Goal: Task Accomplishment & Management: Manage account settings

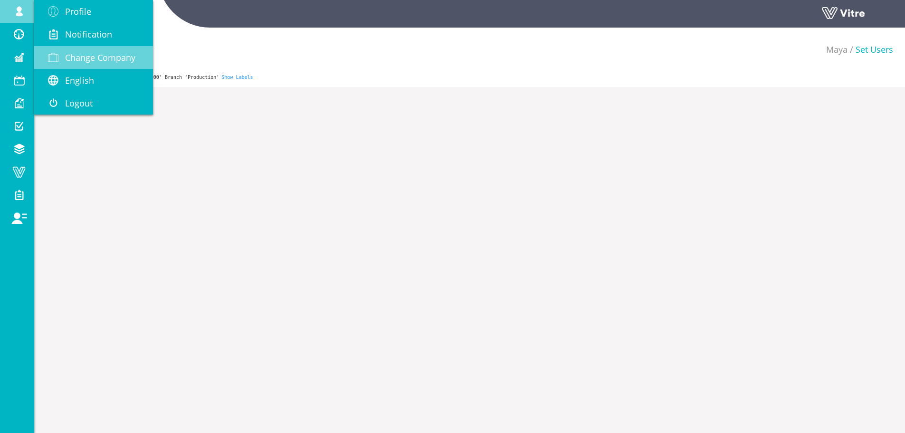
click at [105, 64] on link "Change Company" at bounding box center [93, 57] width 119 height 23
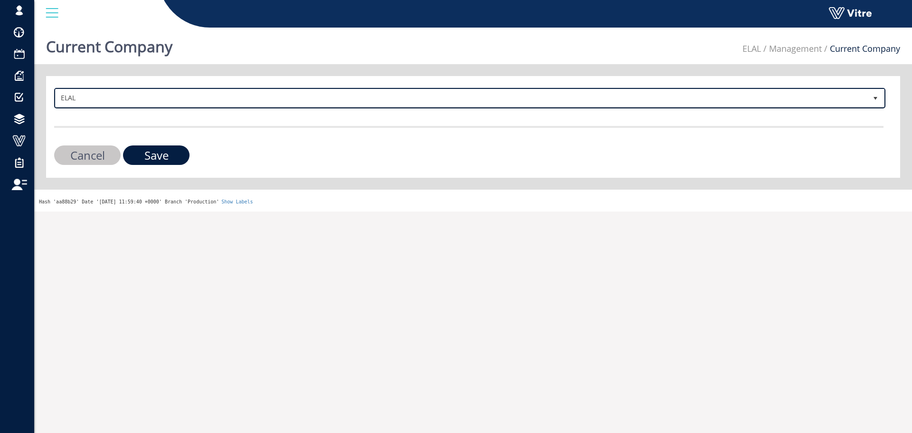
click at [184, 101] on span "ELAL" at bounding box center [461, 97] width 811 height 17
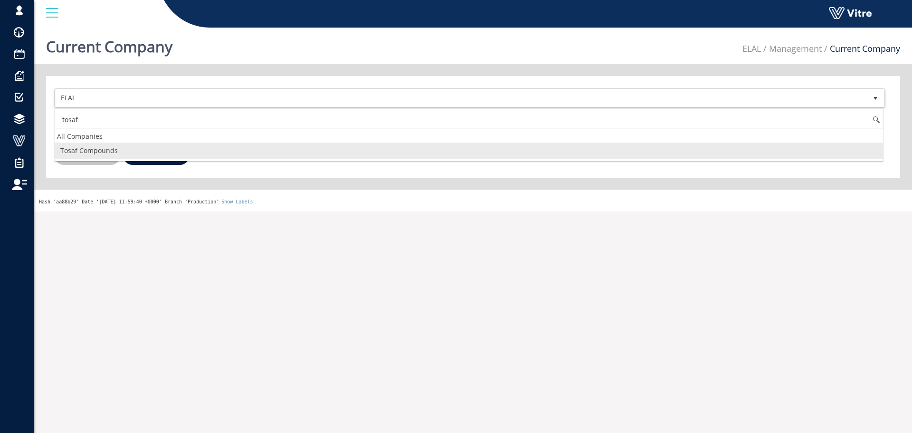
click at [121, 149] on li "Tosaf Compounds" at bounding box center [469, 150] width 828 height 16
type input "tosaf"
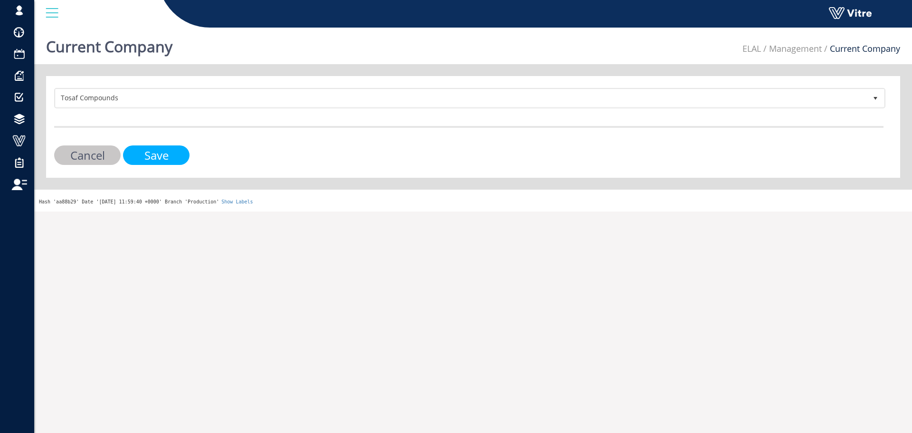
click at [176, 157] on input "Save" at bounding box center [156, 154] width 66 height 19
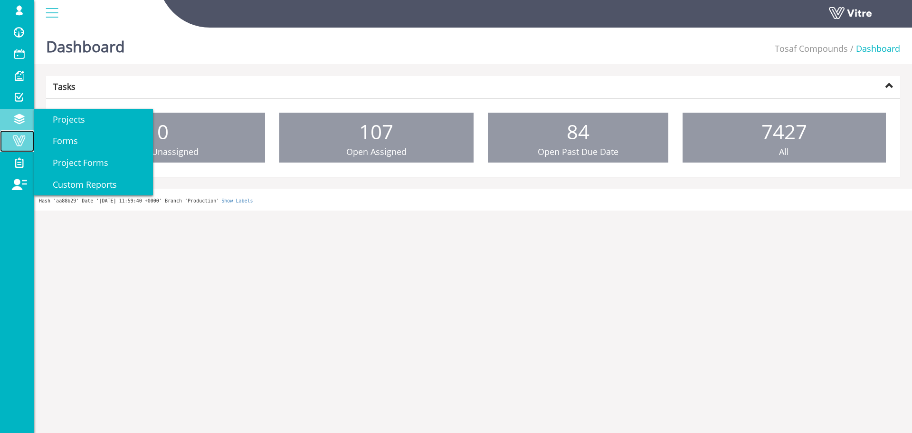
drag, startPoint x: 19, startPoint y: 135, endPoint x: 31, endPoint y: 127, distance: 14.0
click at [19, 135] on span at bounding box center [19, 140] width 24 height 11
